Goal: Check status: Check status

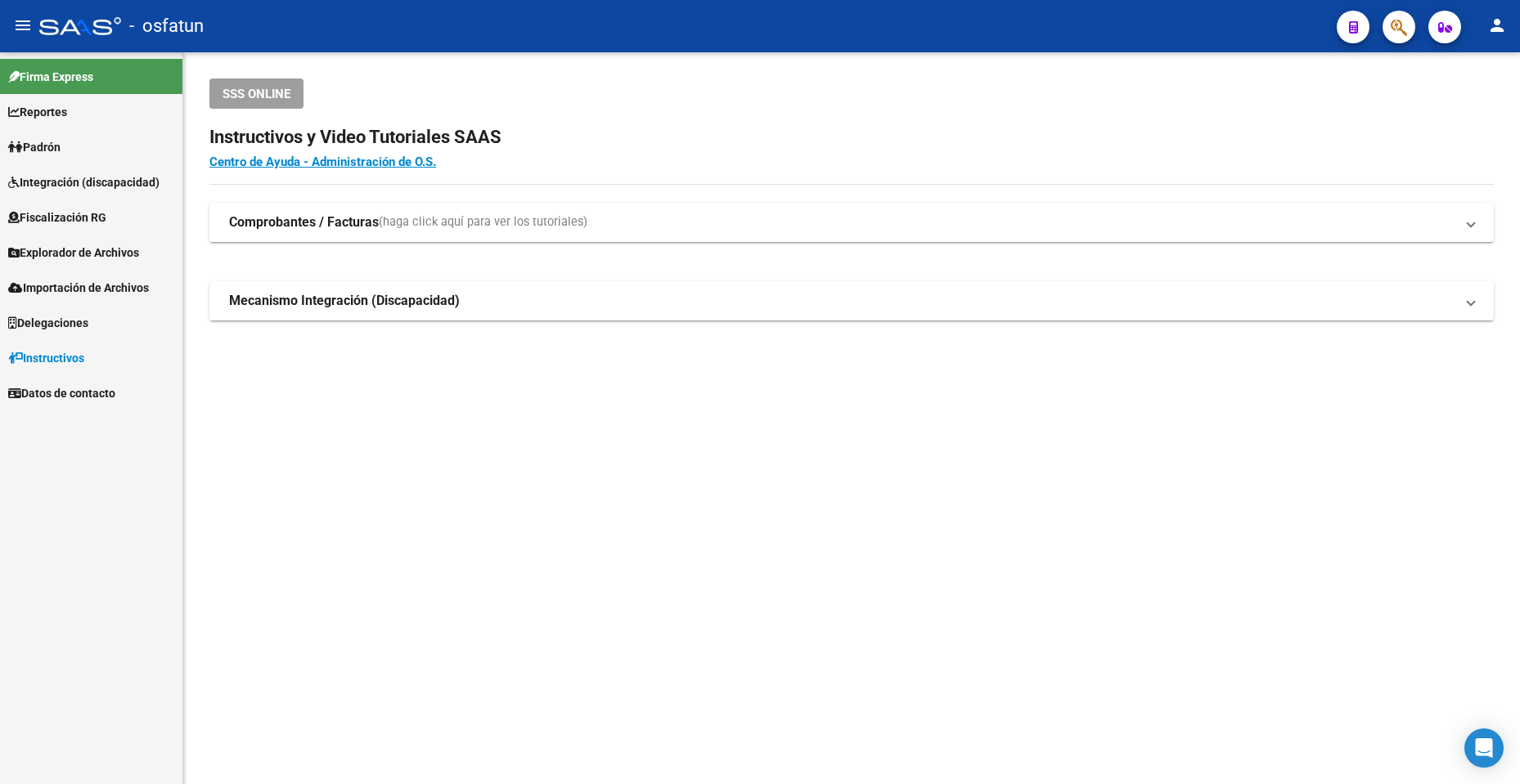
click at [124, 171] on link "Integración (discapacidad)" at bounding box center [91, 181] width 182 height 35
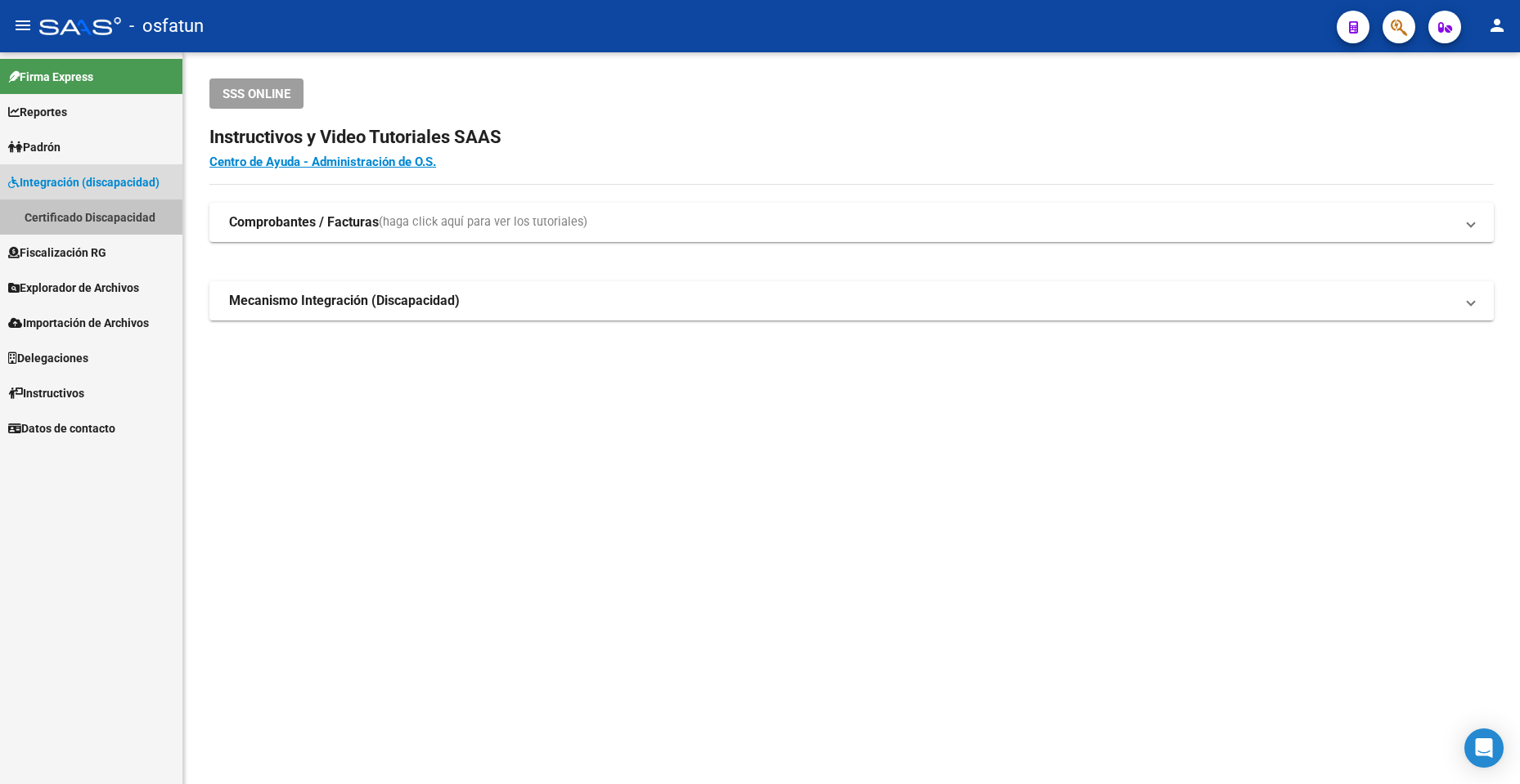
click at [125, 215] on link "Certificado Discapacidad" at bounding box center [91, 216] width 182 height 35
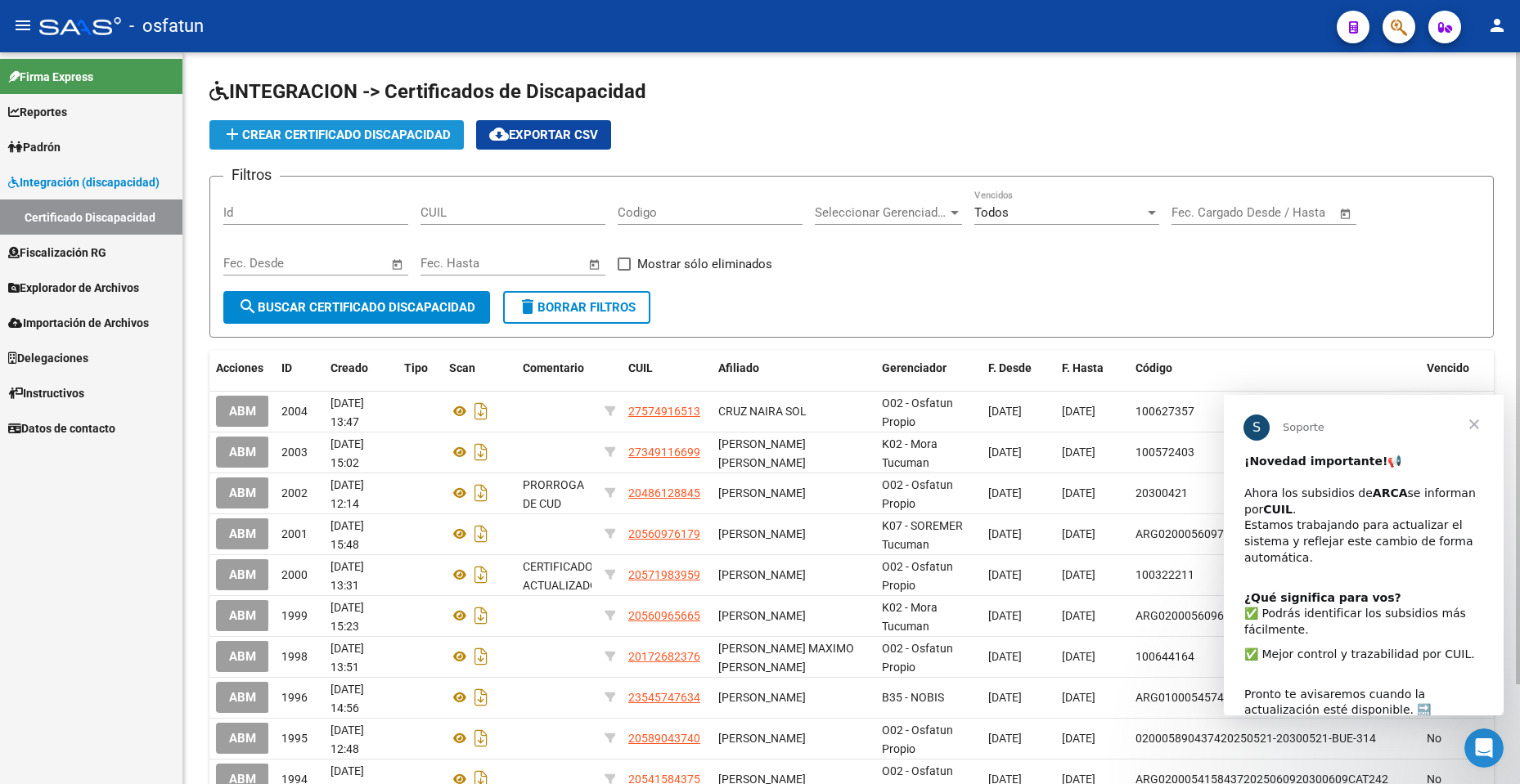
click at [450, 147] on button "add Crear Certificado Discapacidad" at bounding box center [336, 135] width 255 height 30
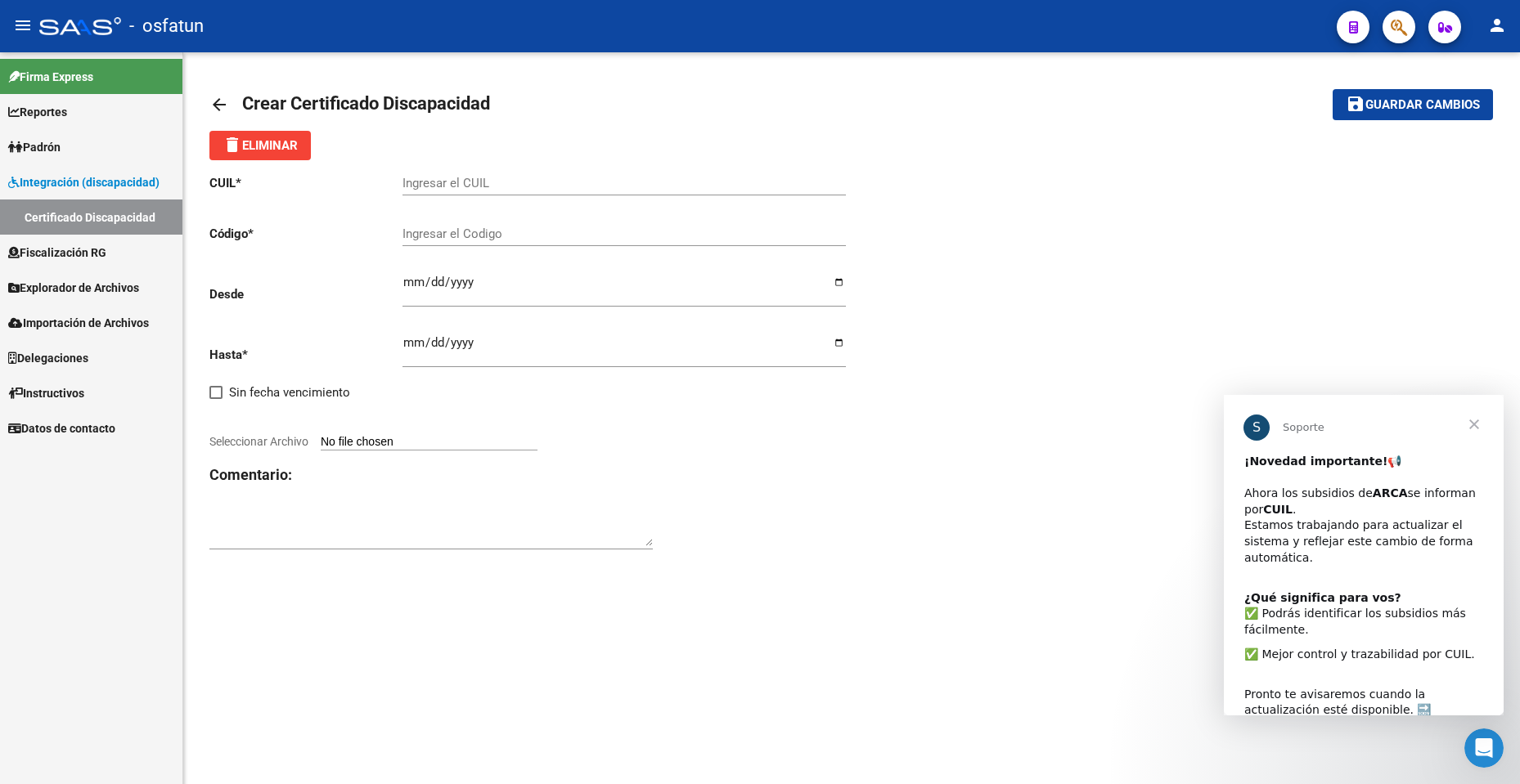
click at [214, 104] on mat-icon "arrow_back" at bounding box center [219, 105] width 20 height 20
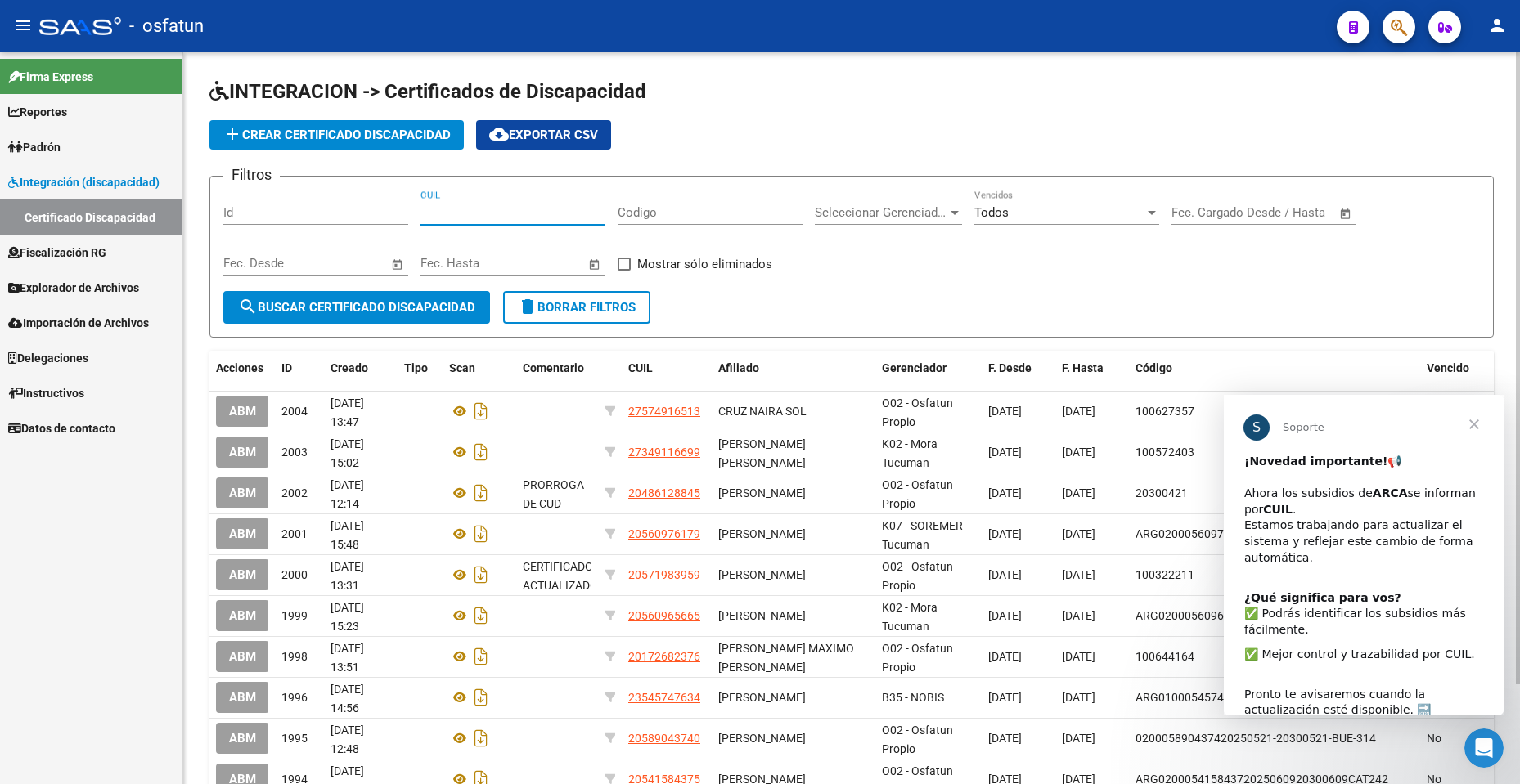
paste input "20-57637194-3"
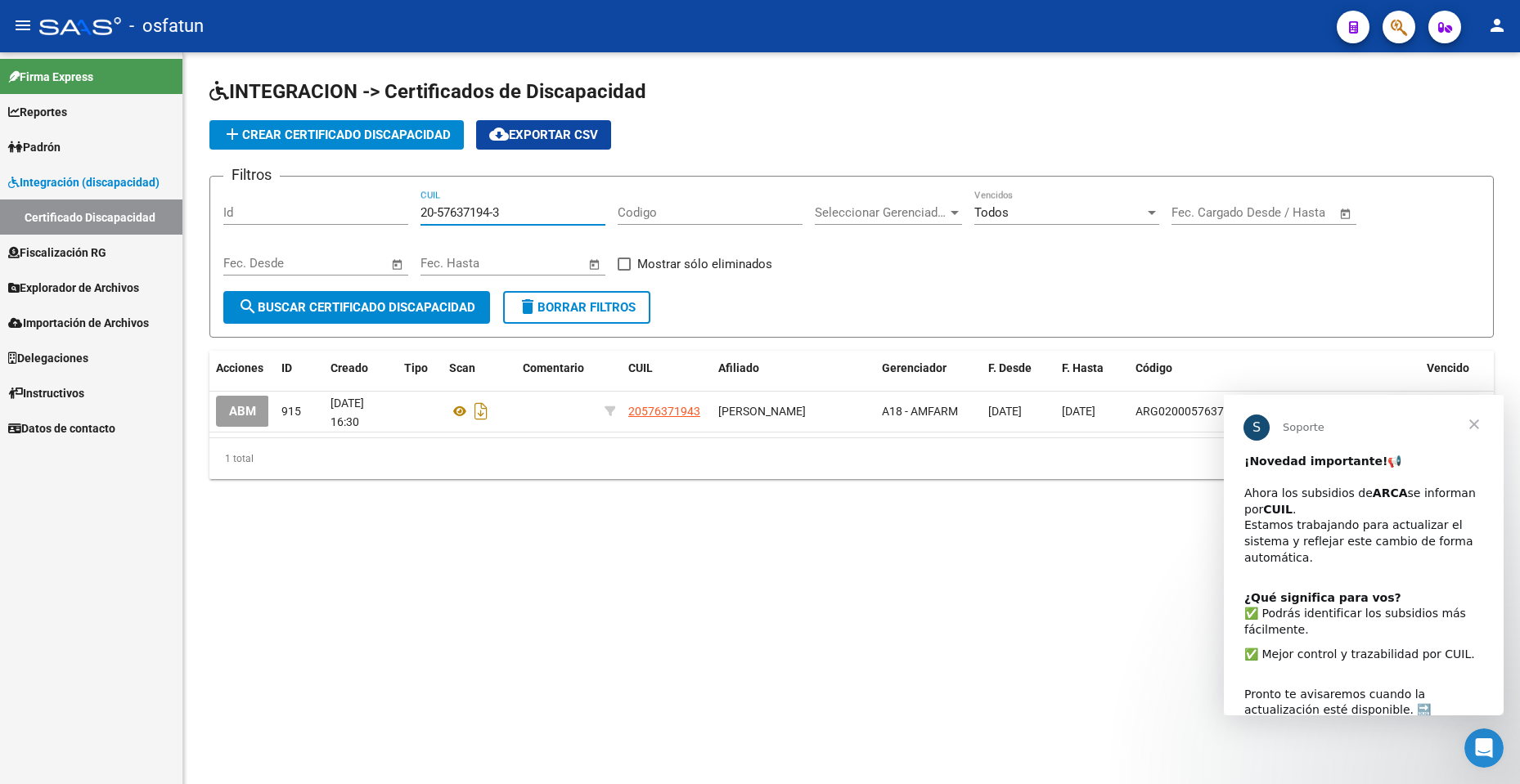
type input "20-57637194-3"
click at [1475, 427] on span "Cerrar" at bounding box center [1474, 424] width 59 height 59
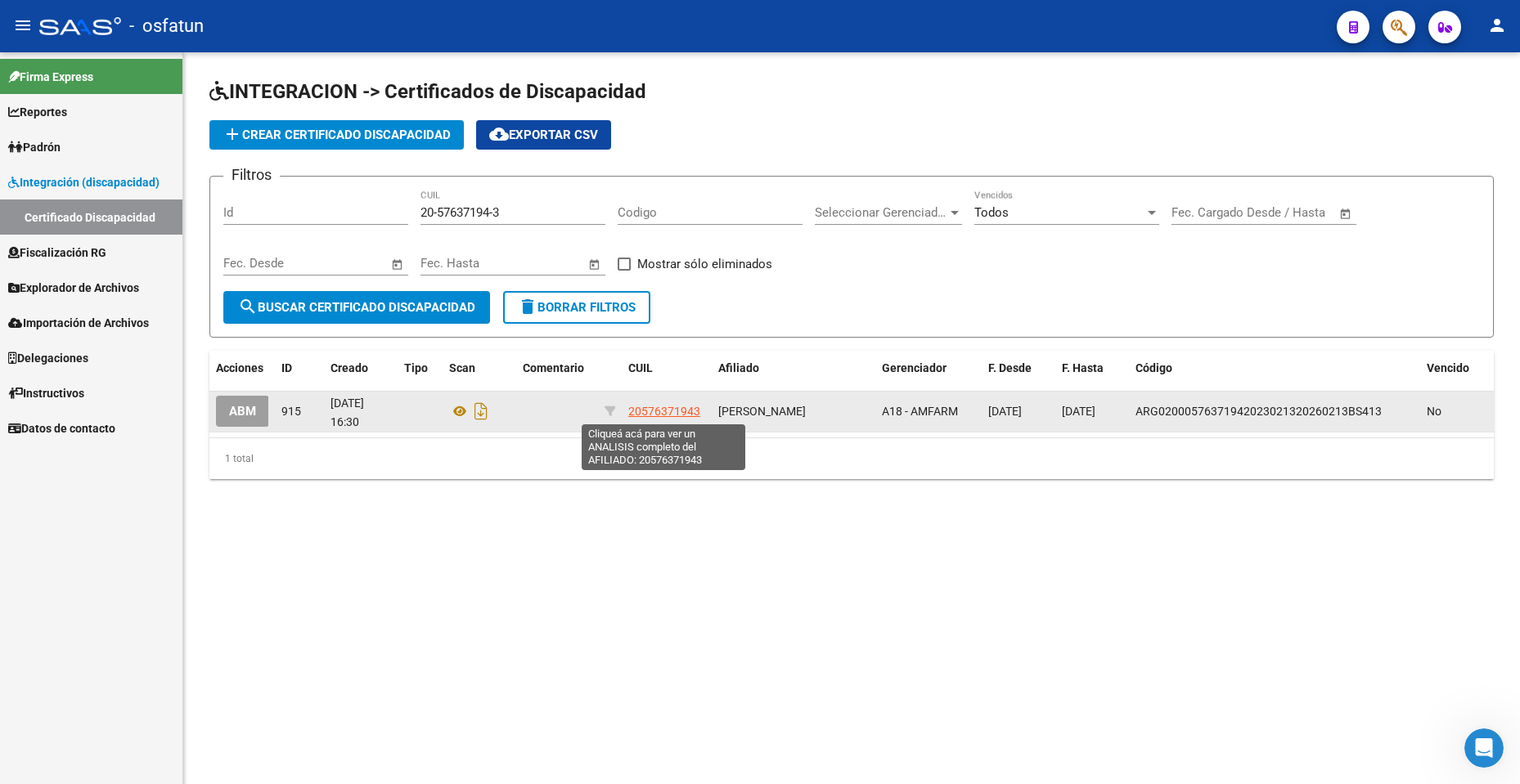
click at [670, 405] on span "20576371943" at bounding box center [664, 411] width 72 height 13
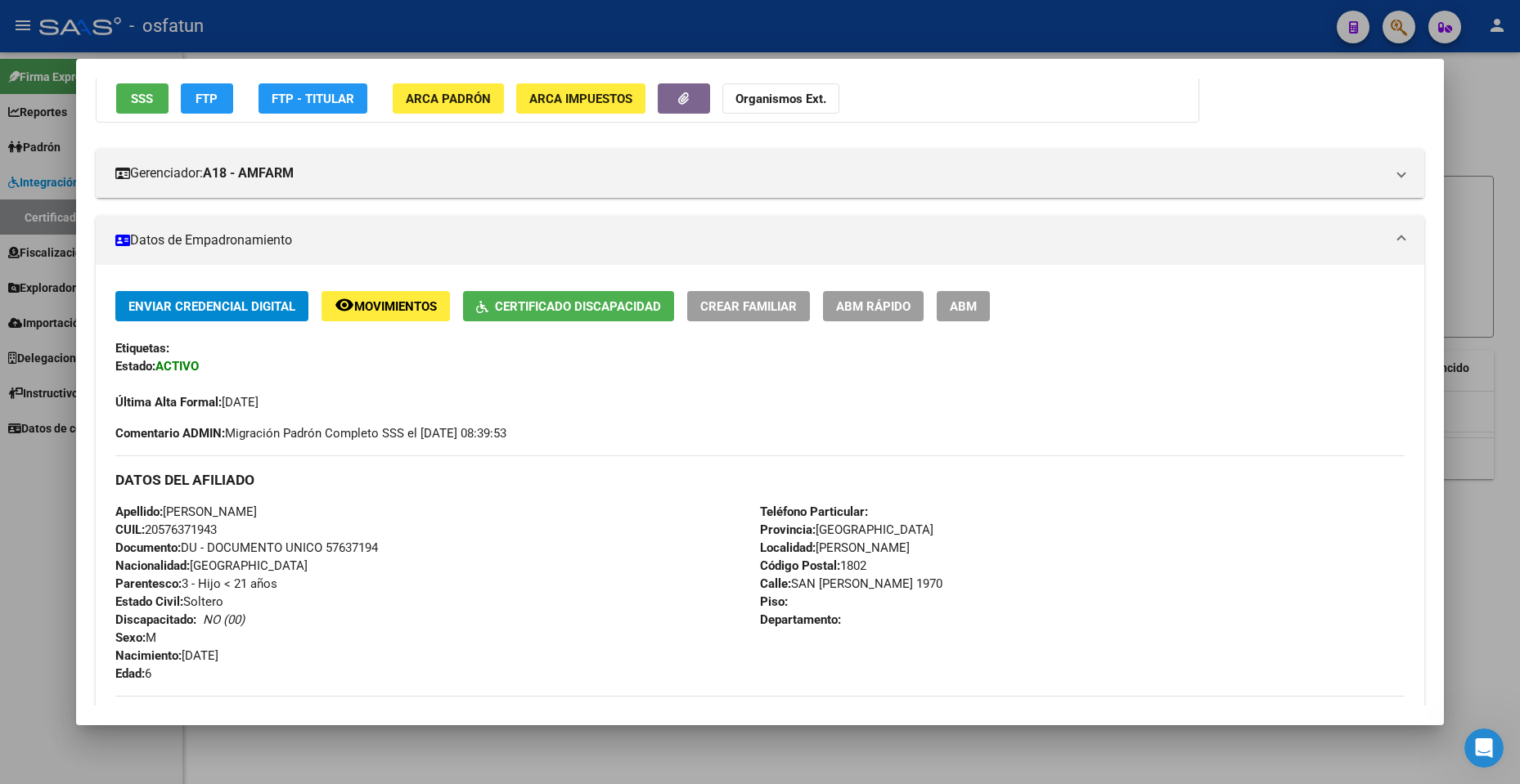
scroll to position [245, 0]
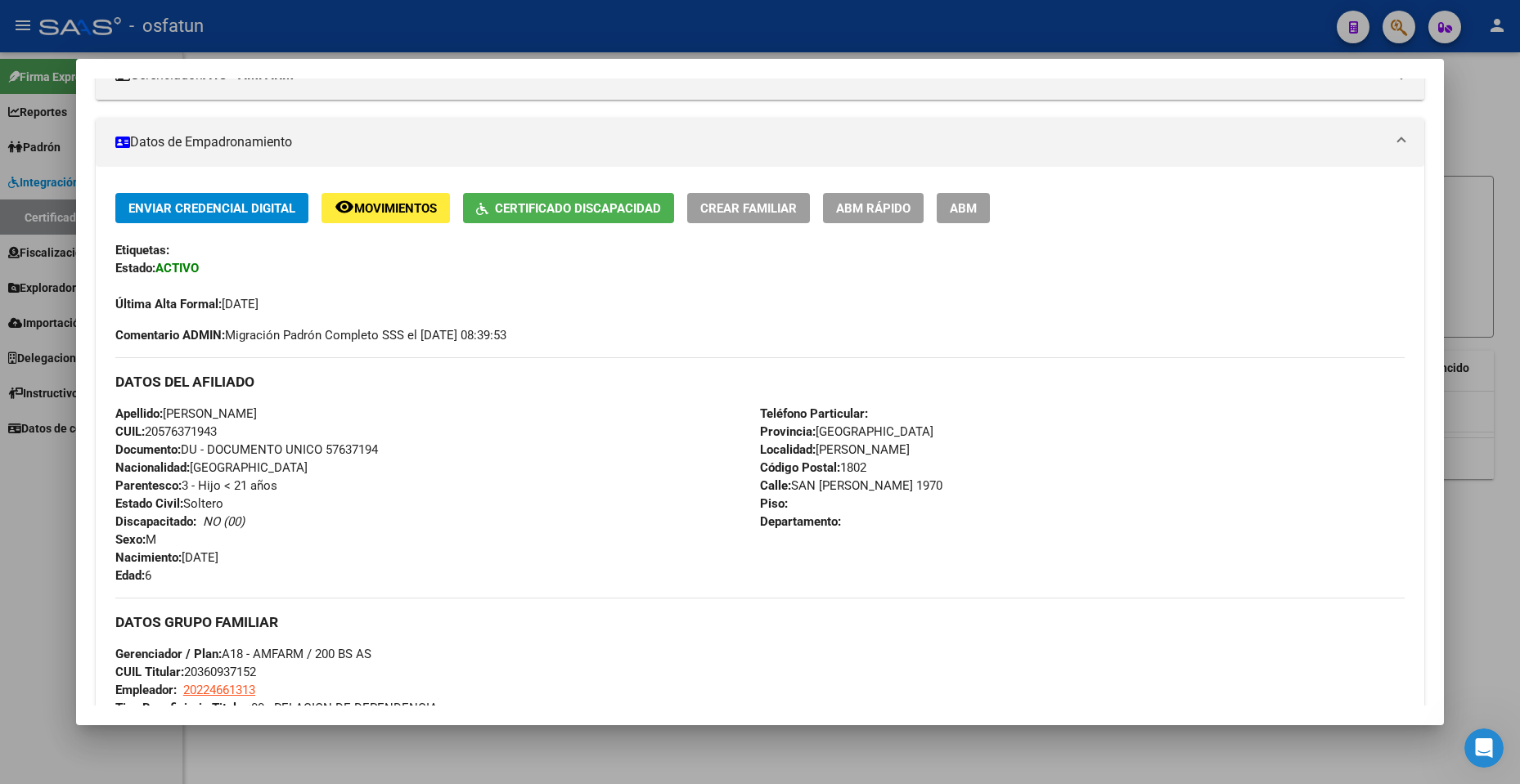
drag, startPoint x: 203, startPoint y: 517, endPoint x: 257, endPoint y: 523, distance: 54.3
click at [257, 523] on div "Apellido: [PERSON_NAME]: 20576371943 Documento: DU - DOCUMENTO UNICO 57637194 N…" at bounding box center [438, 494] width 644 height 180
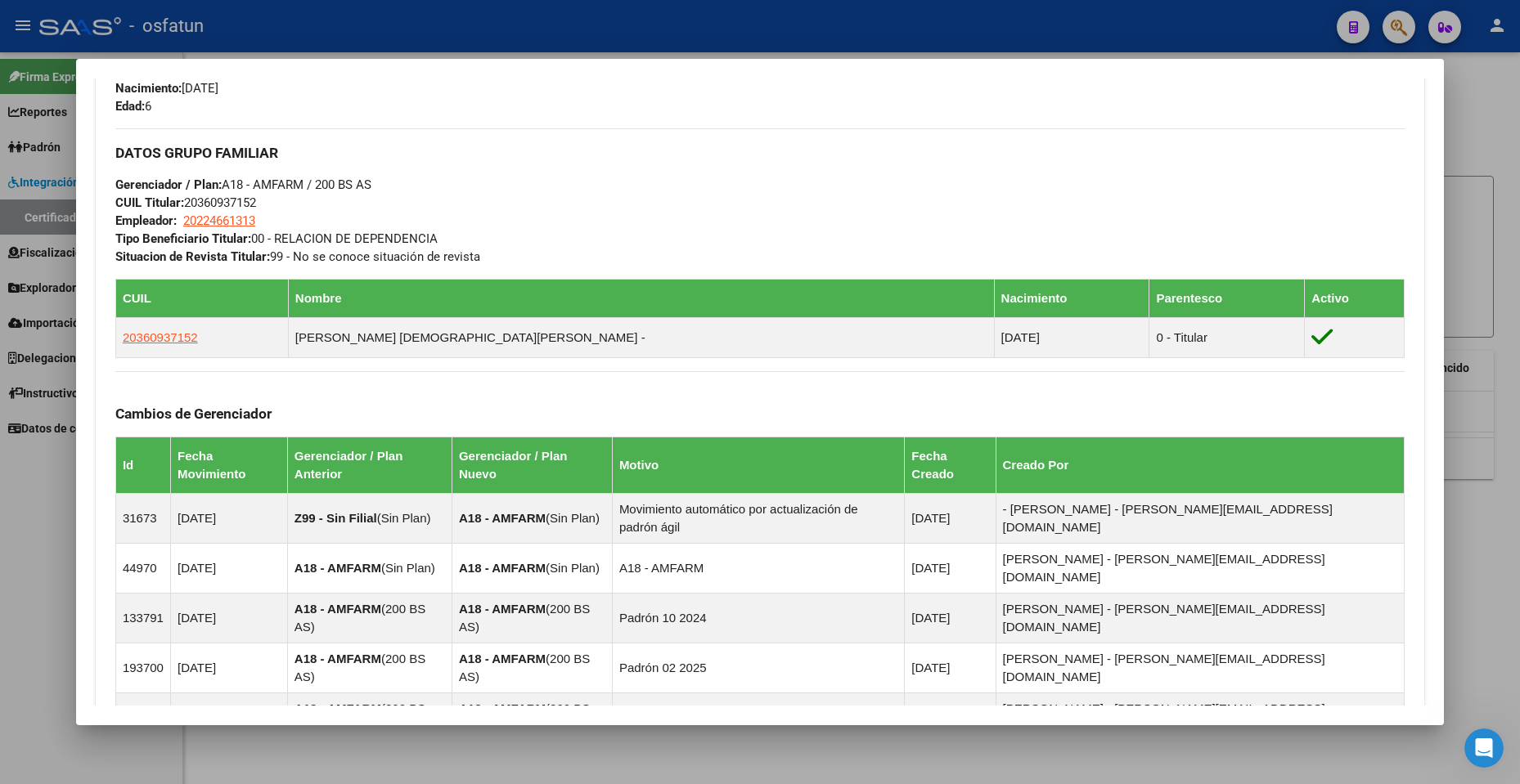
scroll to position [736, 0]
